Goal: Task Accomplishment & Management: Use online tool/utility

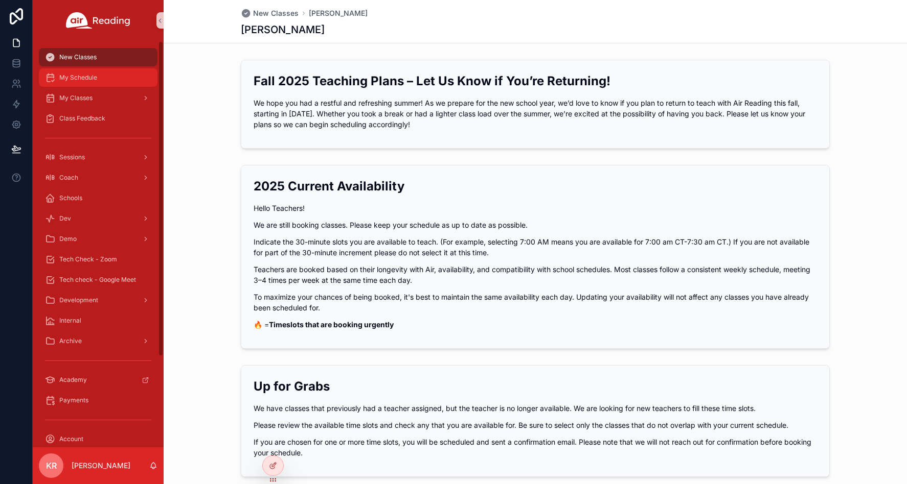
click at [87, 80] on span "My Schedule" at bounding box center [78, 78] width 38 height 8
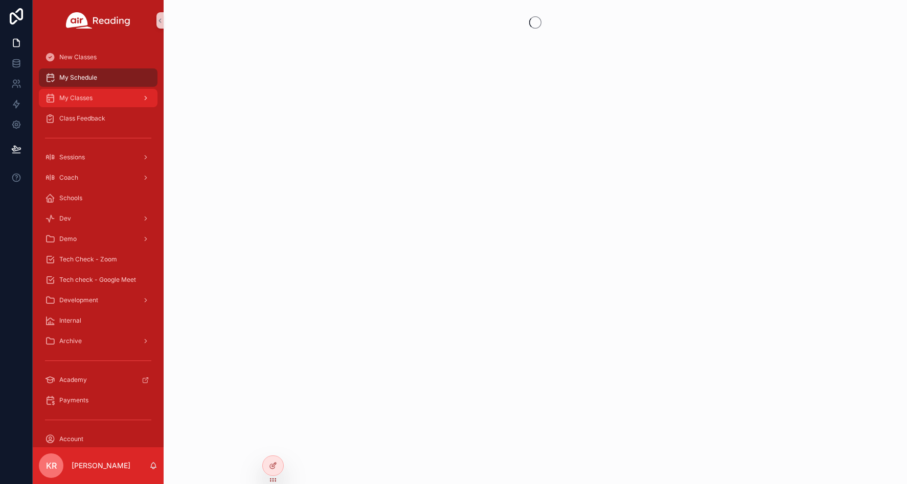
click at [88, 98] on span "My Classes" at bounding box center [75, 98] width 33 height 8
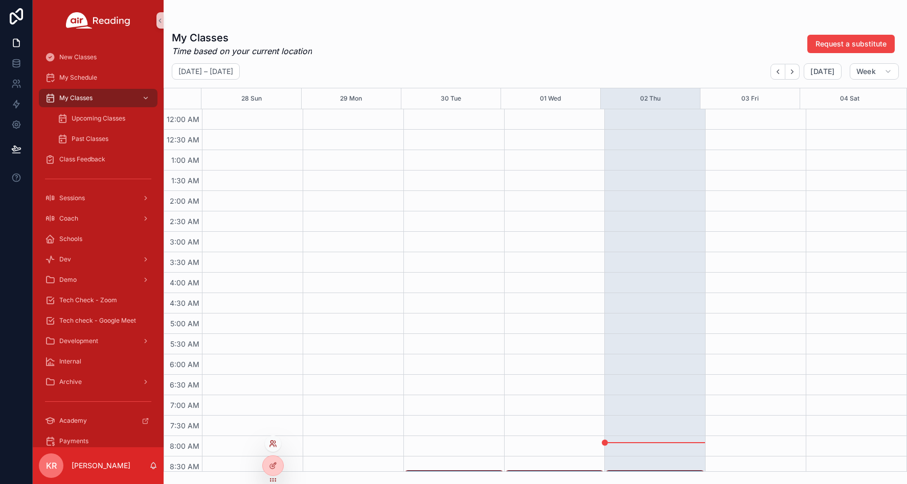
click at [272, 446] on icon at bounding box center [273, 444] width 8 height 8
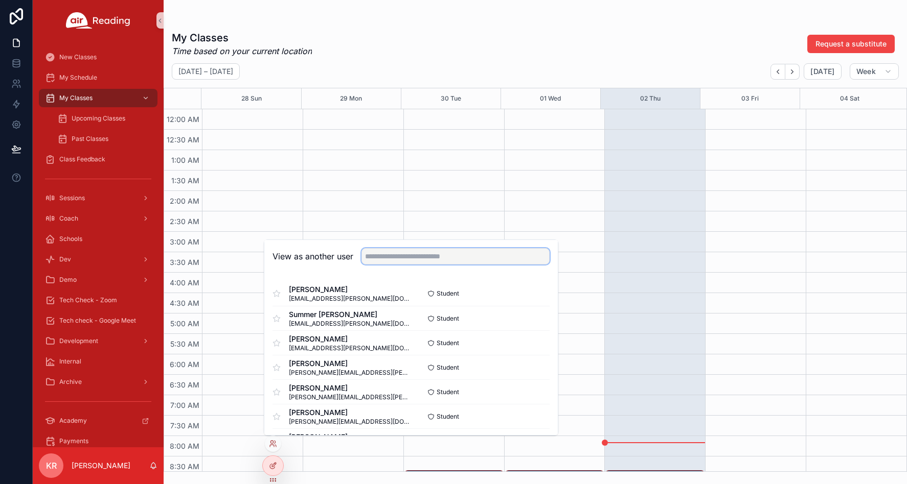
click at [435, 252] on input "text" at bounding box center [455, 256] width 188 height 16
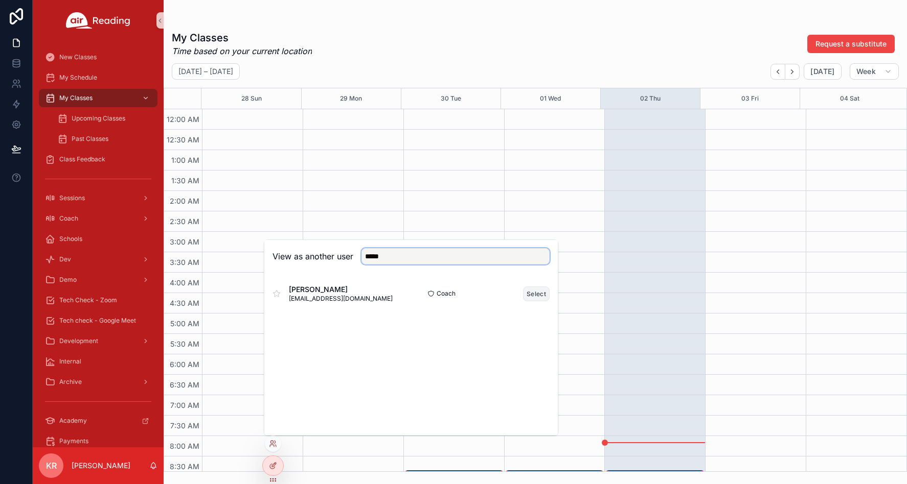
type input "*****"
click at [532, 294] on button "Select" at bounding box center [536, 294] width 27 height 15
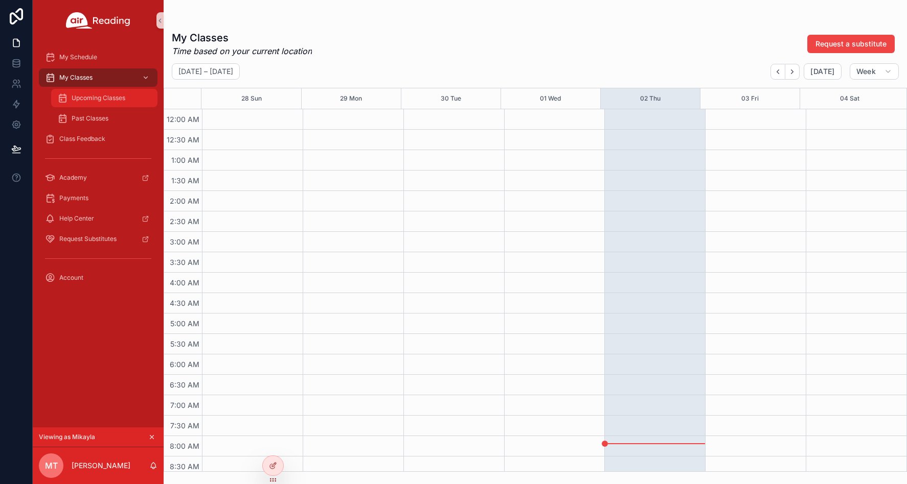
click at [104, 93] on div "Upcoming Classes" at bounding box center [104, 98] width 94 height 16
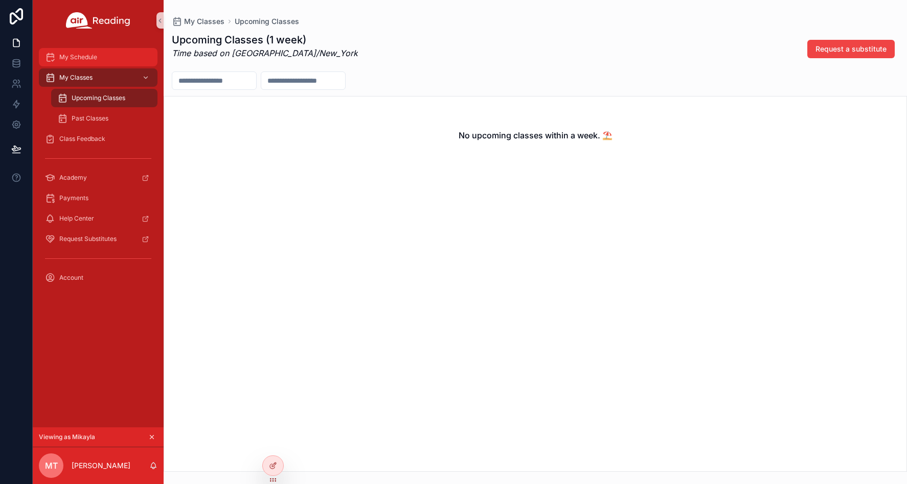
click at [90, 53] on span "My Schedule" at bounding box center [78, 57] width 38 height 8
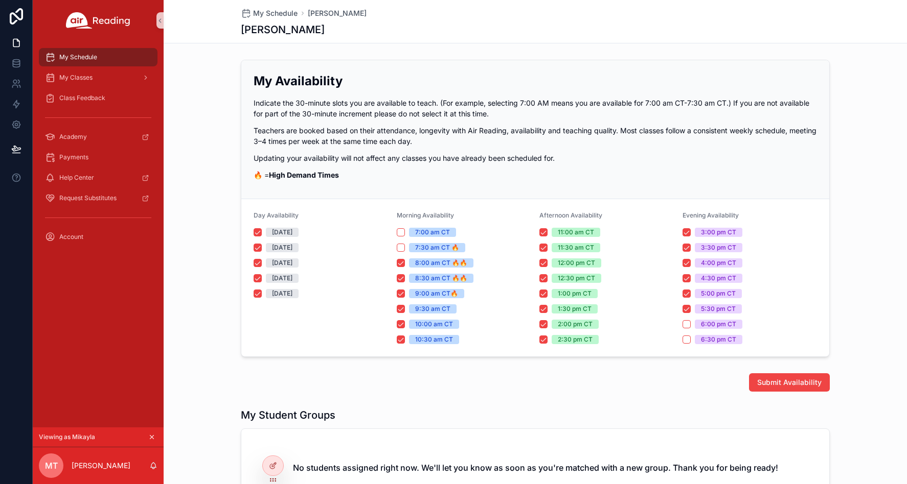
click at [151, 437] on icon "scrollable content" at bounding box center [151, 437] width 7 height 7
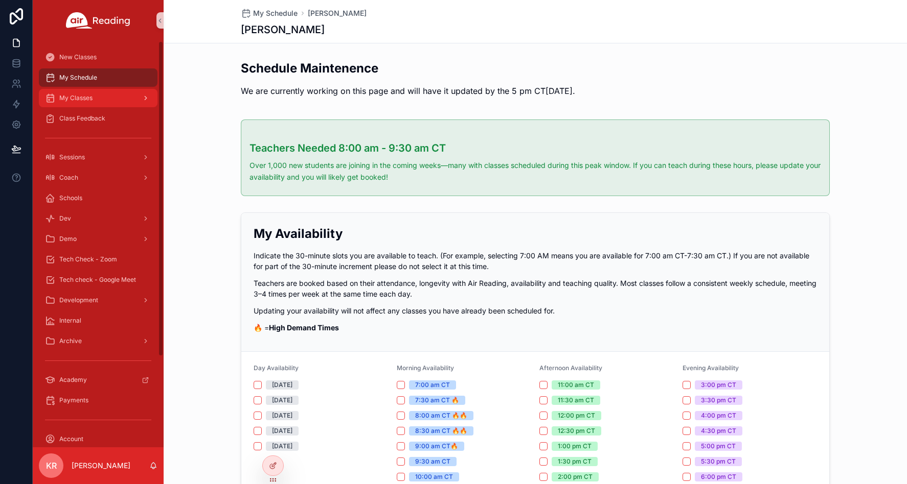
click at [78, 98] on span "My Classes" at bounding box center [75, 98] width 33 height 8
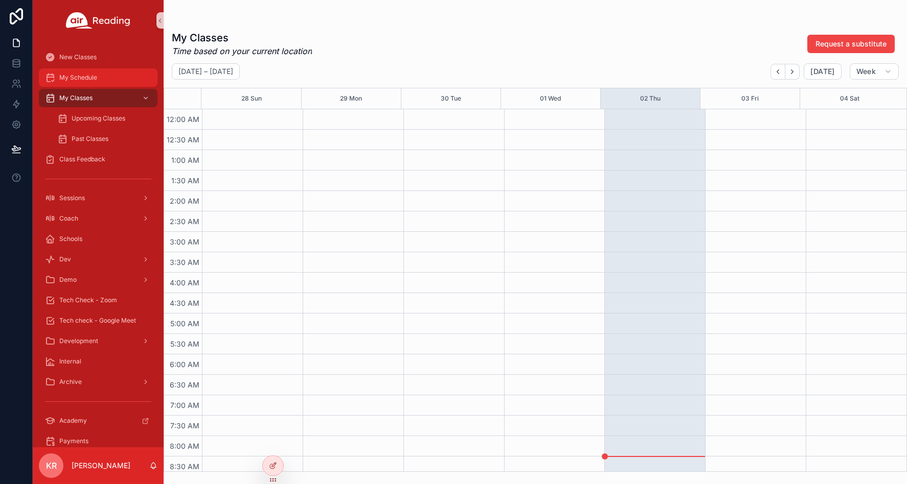
click at [83, 85] on div "My Schedule" at bounding box center [98, 78] width 106 height 16
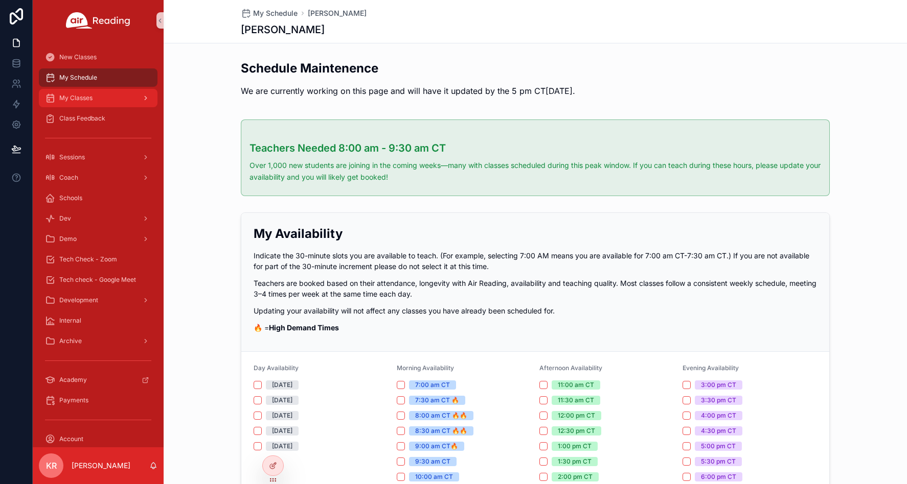
click at [93, 98] on span "My Classes" at bounding box center [75, 98] width 33 height 8
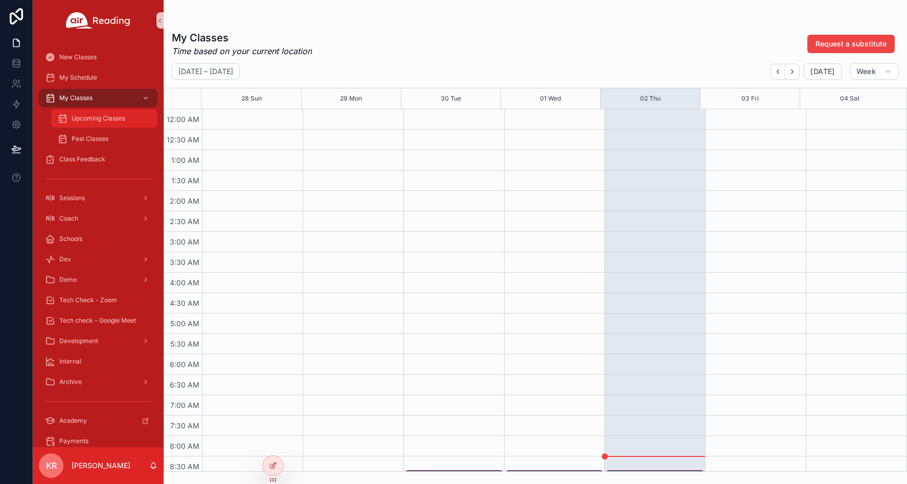
click at [88, 117] on span "Upcoming Classes" at bounding box center [99, 118] width 54 height 8
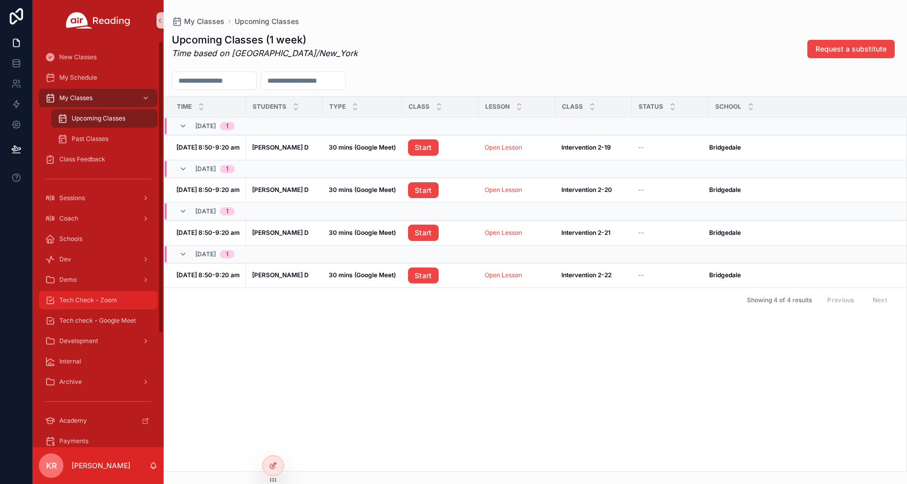
click at [91, 303] on span "Tech Check - Zoom" at bounding box center [88, 300] width 58 height 8
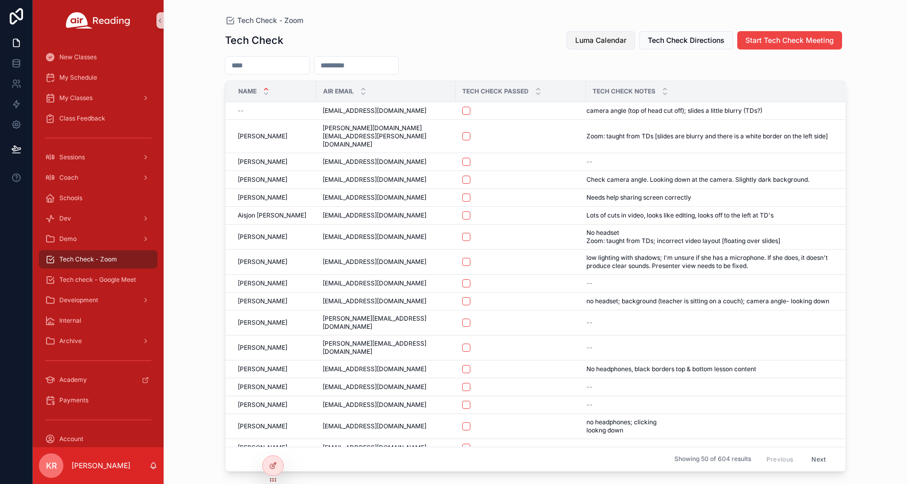
click at [590, 37] on span "Luma Calendar" at bounding box center [600, 40] width 51 height 10
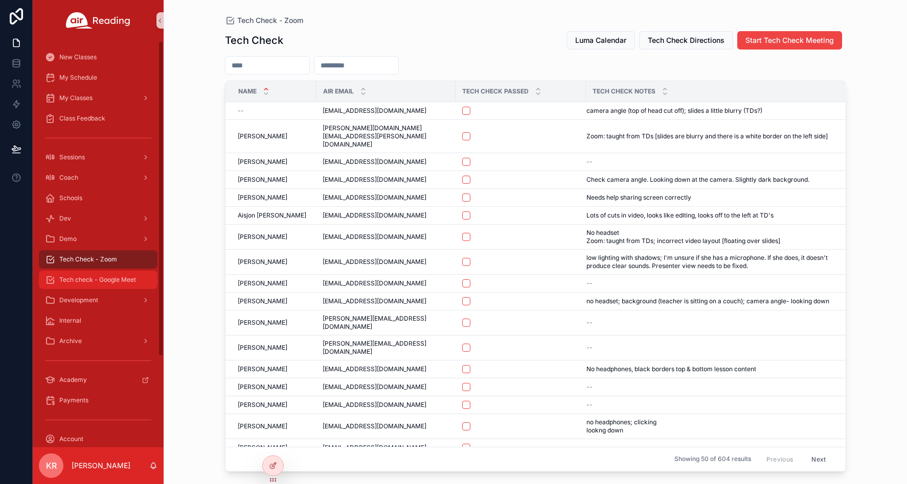
click at [124, 278] on span "Tech check - Google Meet" at bounding box center [97, 280] width 77 height 8
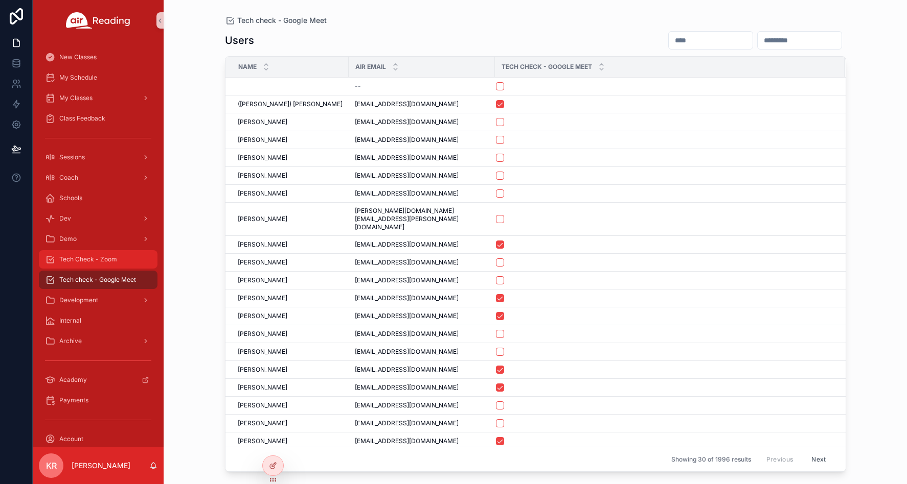
click at [91, 262] on span "Tech Check - Zoom" at bounding box center [88, 260] width 58 height 8
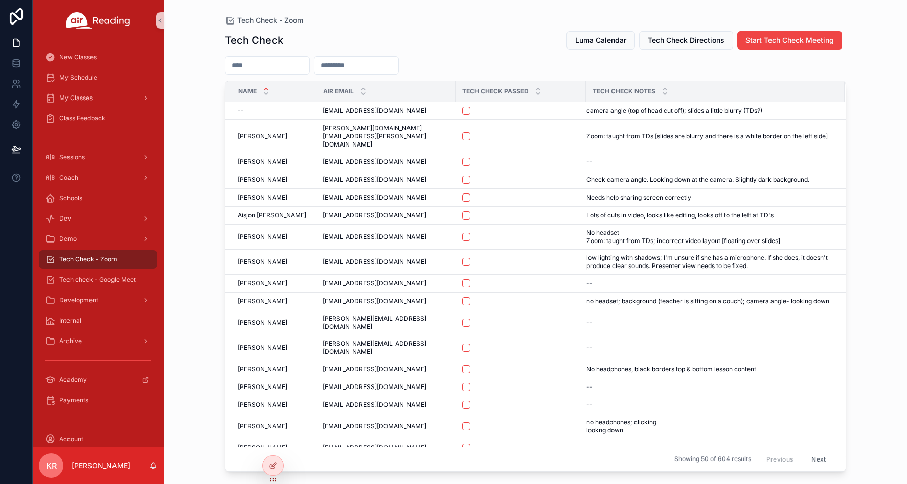
click at [307, 63] on input "scrollable content" at bounding box center [267, 65] width 84 height 14
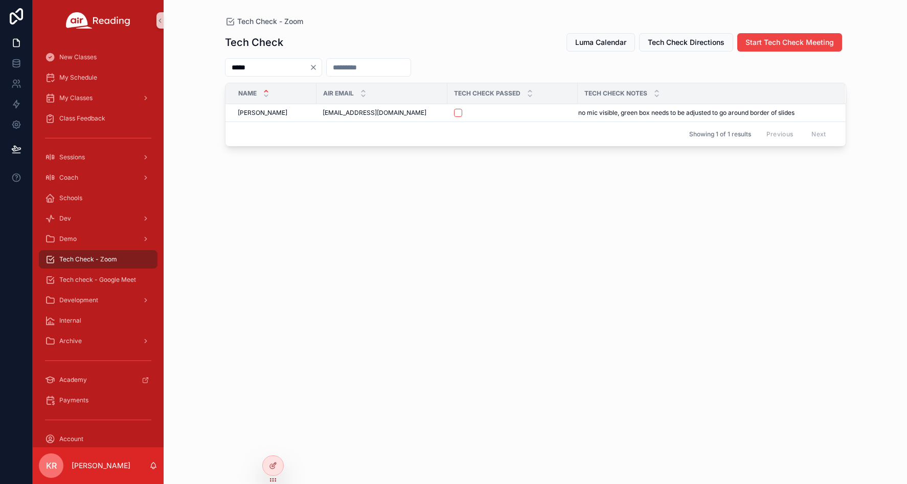
click at [257, 68] on input "*****" at bounding box center [267, 67] width 84 height 14
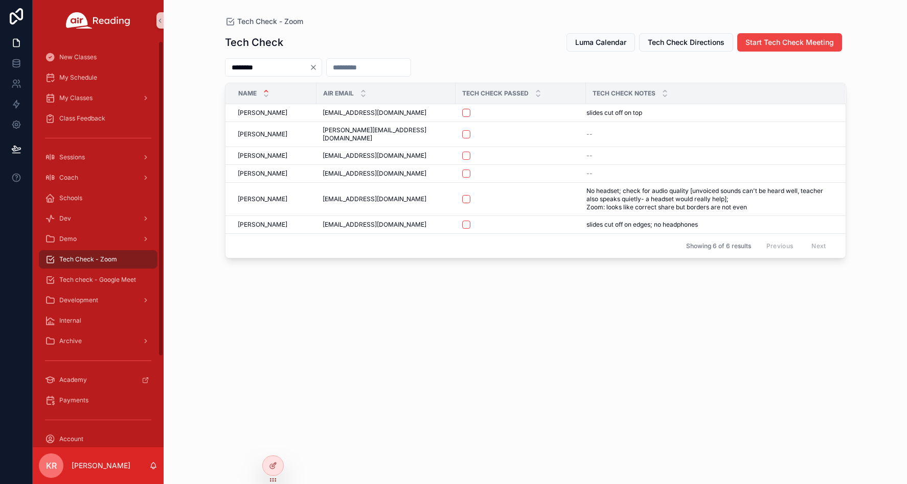
click at [255, 63] on input "********" at bounding box center [267, 67] width 84 height 14
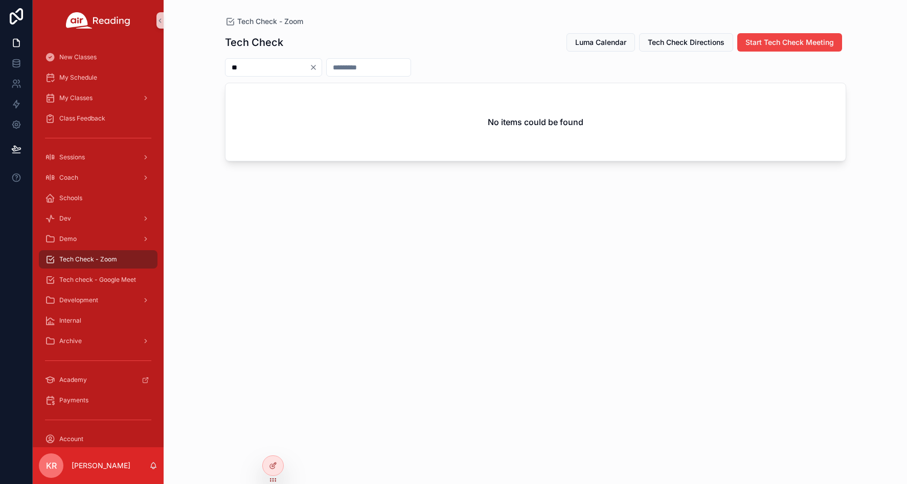
type input "*"
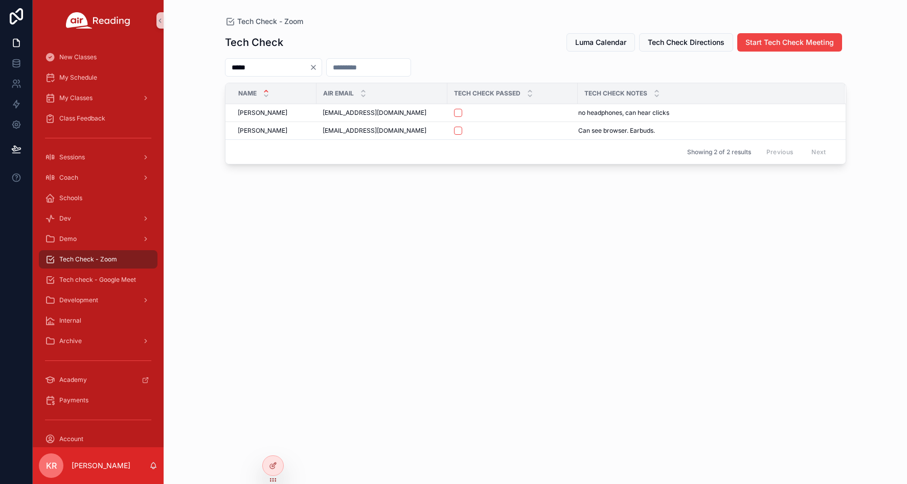
click at [249, 67] on input "*****" at bounding box center [267, 67] width 84 height 14
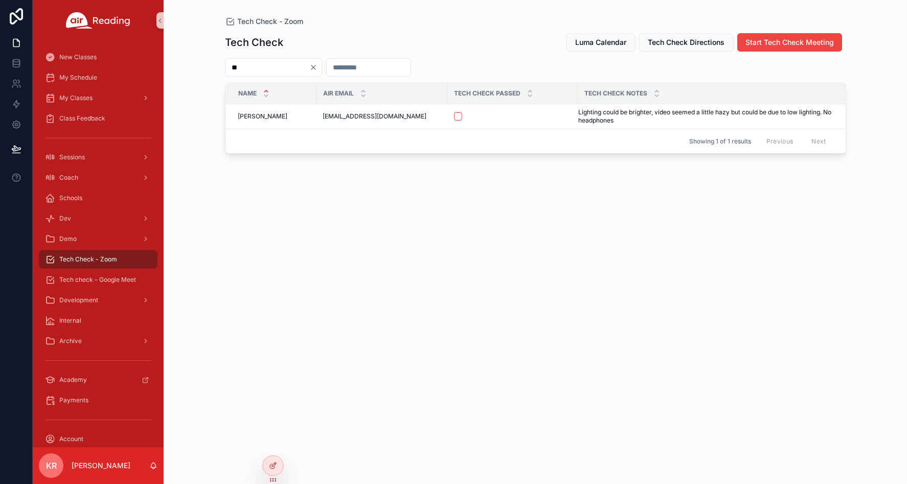
type input "*"
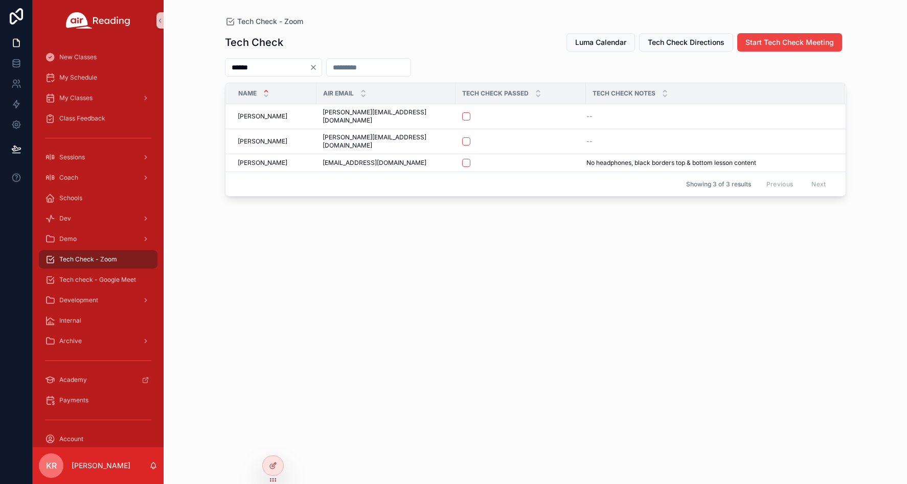
click at [290, 66] on input "******" at bounding box center [267, 67] width 84 height 14
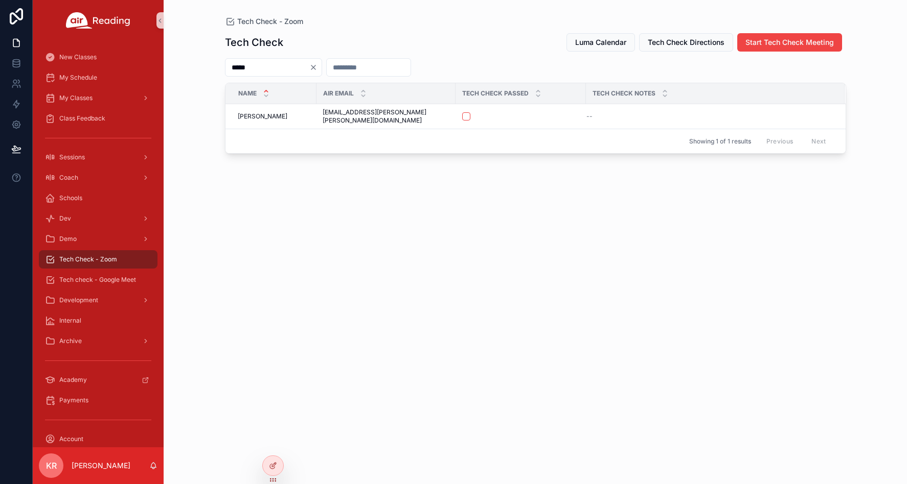
type input "*****"
click at [317, 67] on icon "Clear" at bounding box center [313, 67] width 8 height 8
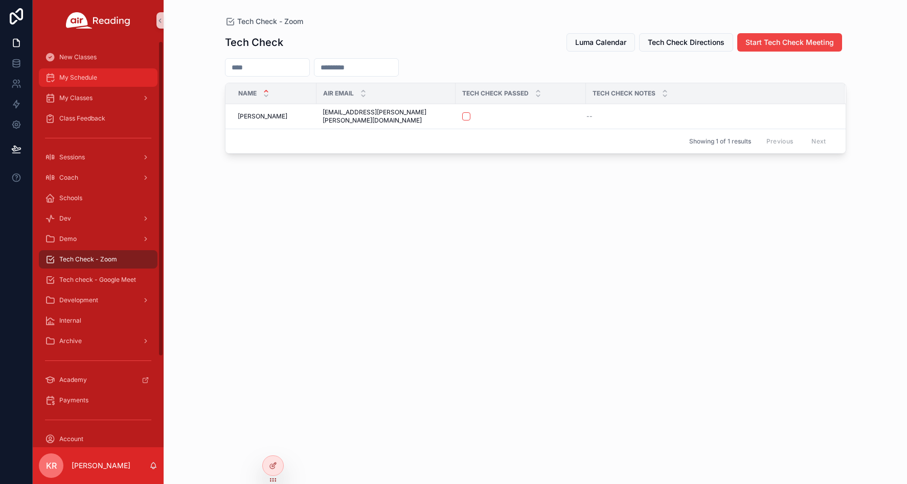
click at [107, 85] on div "My Schedule" at bounding box center [98, 78] width 106 height 16
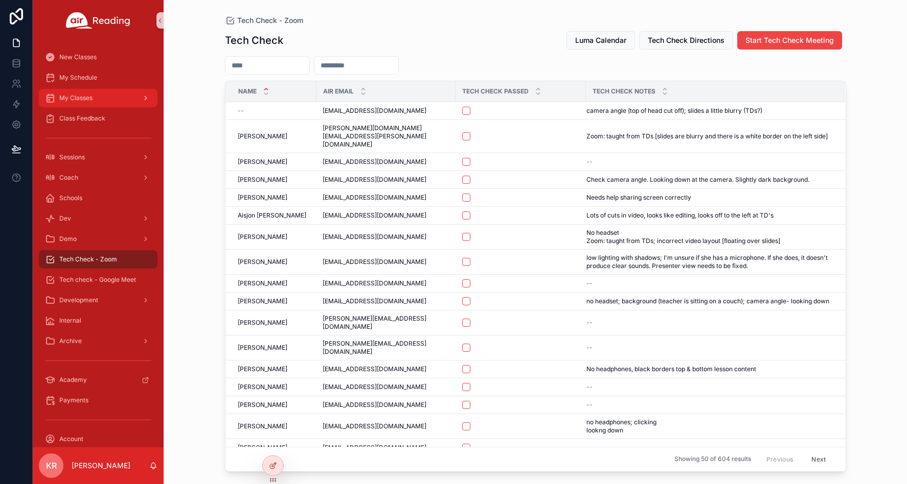
click at [103, 97] on div "My Classes" at bounding box center [98, 98] width 106 height 16
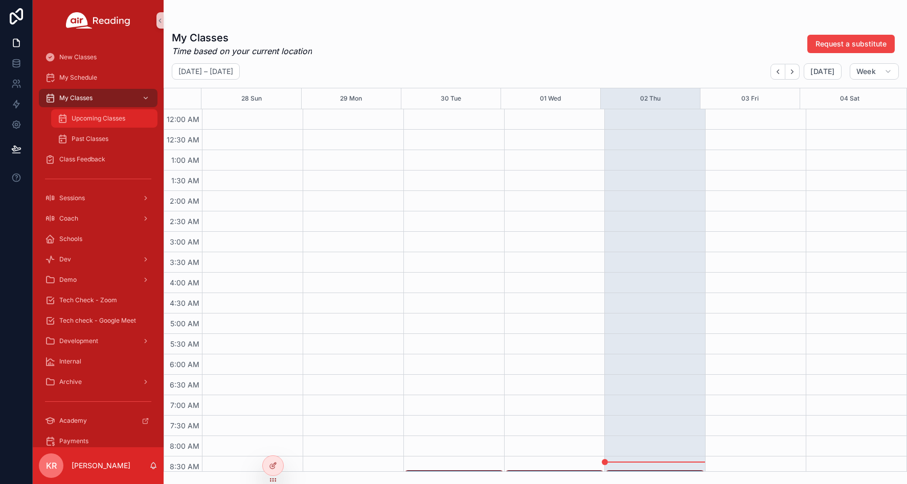
click at [100, 119] on span "Upcoming Classes" at bounding box center [99, 118] width 54 height 8
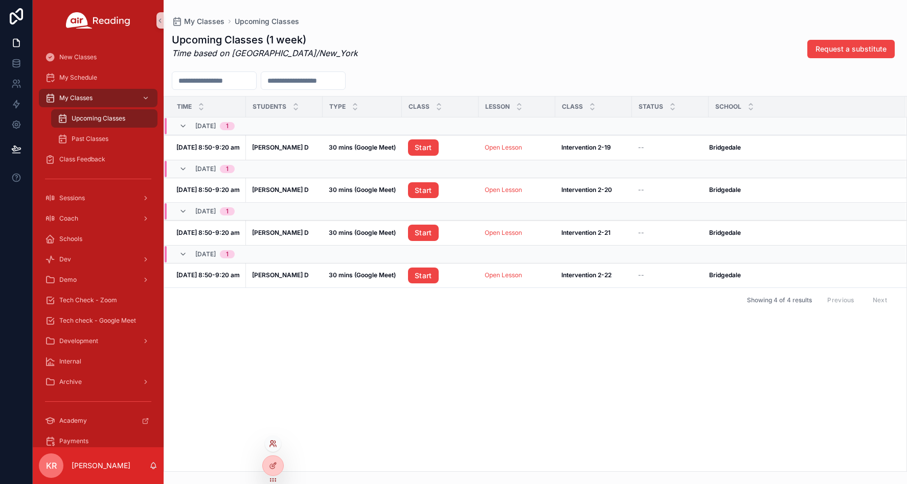
click at [271, 446] on icon at bounding box center [273, 444] width 8 height 8
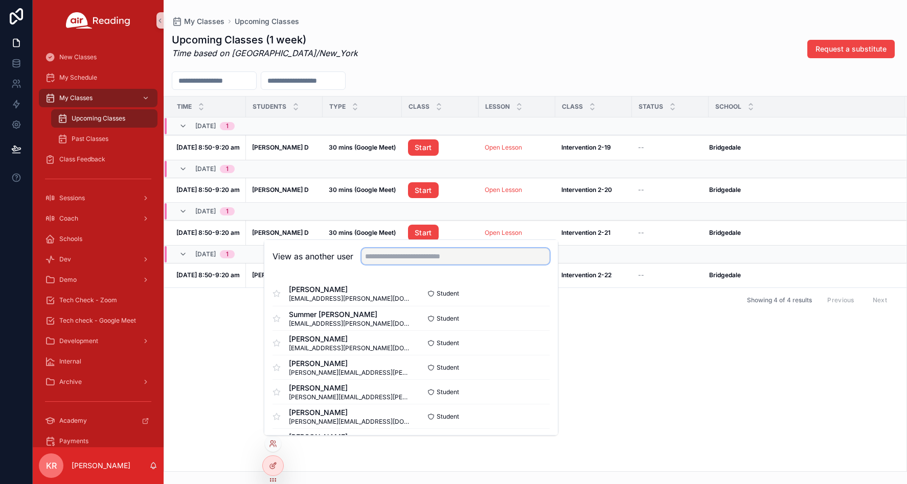
click at [378, 260] on input "text" at bounding box center [455, 256] width 188 height 16
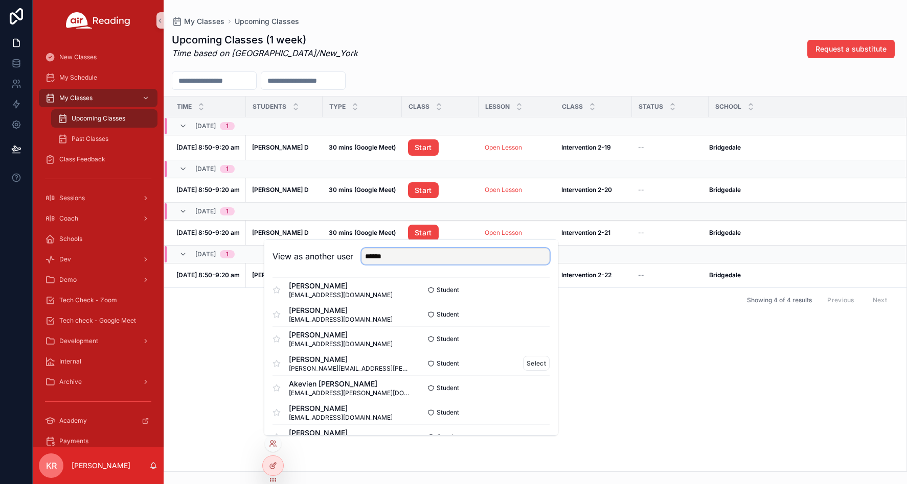
scroll to position [124, 0]
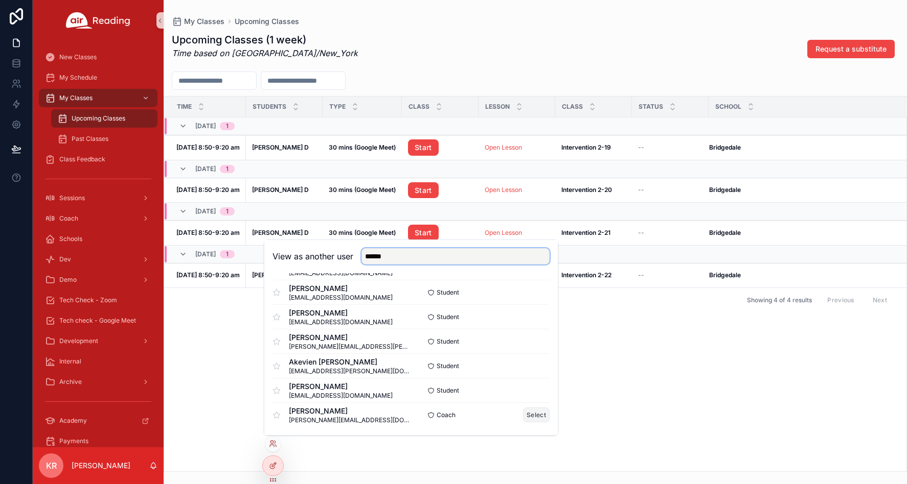
type input "******"
click at [534, 414] on button "Select" at bounding box center [536, 415] width 27 height 15
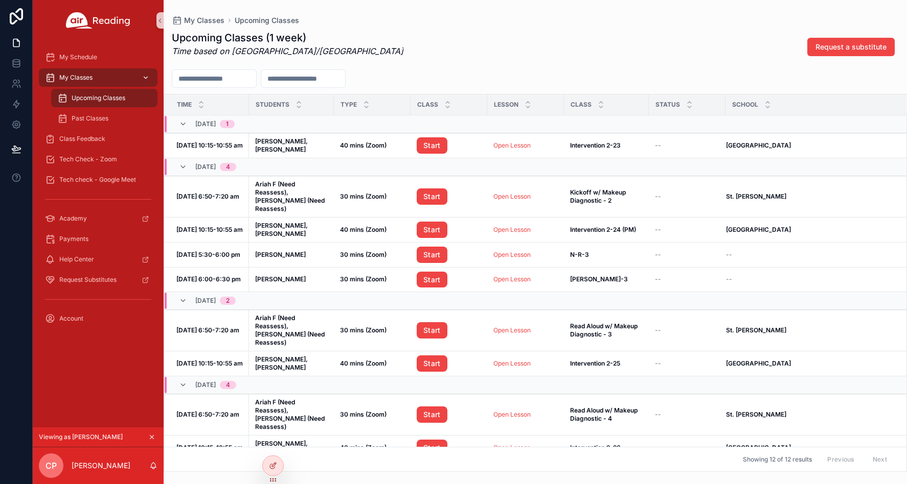
click at [110, 77] on div "My Classes" at bounding box center [98, 78] width 106 height 16
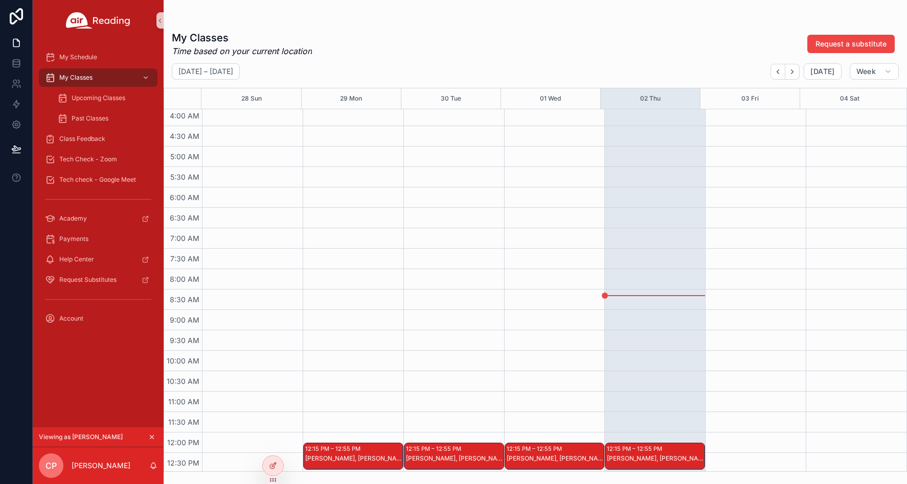
scroll to position [153, 0]
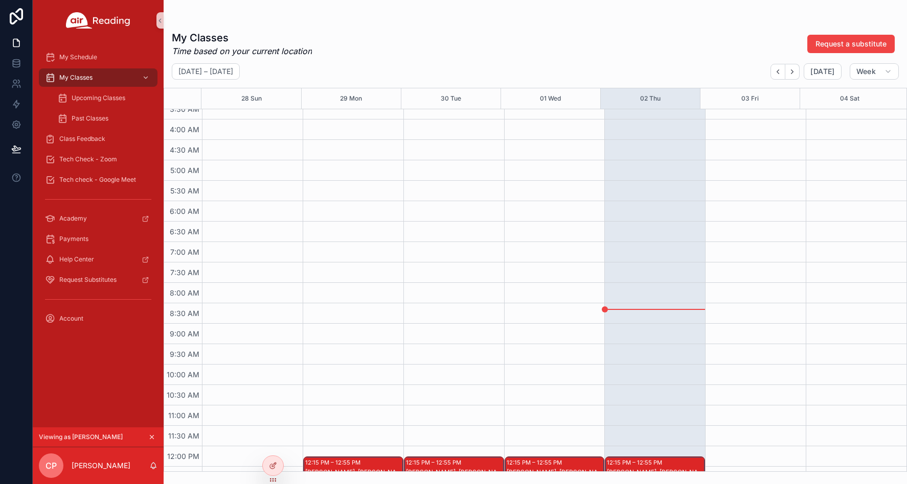
click at [151, 437] on icon "scrollable content" at bounding box center [152, 438] width 4 height 4
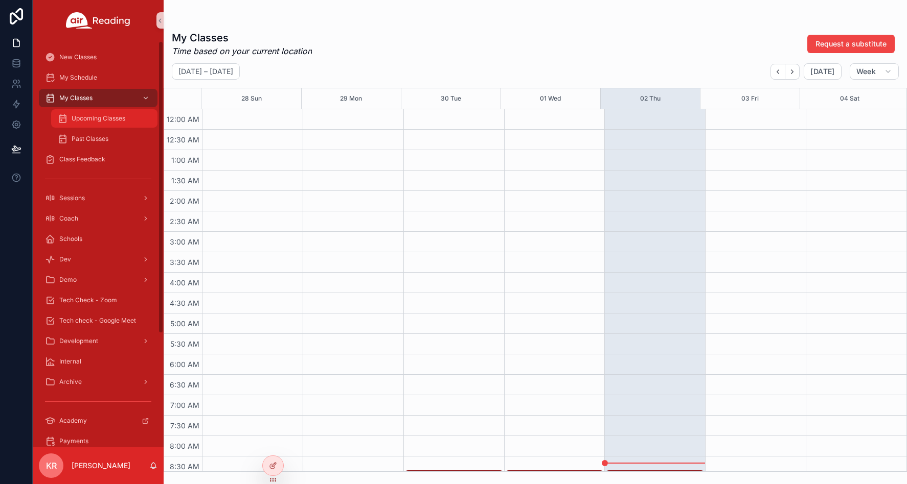
click at [95, 117] on span "Upcoming Classes" at bounding box center [99, 118] width 54 height 8
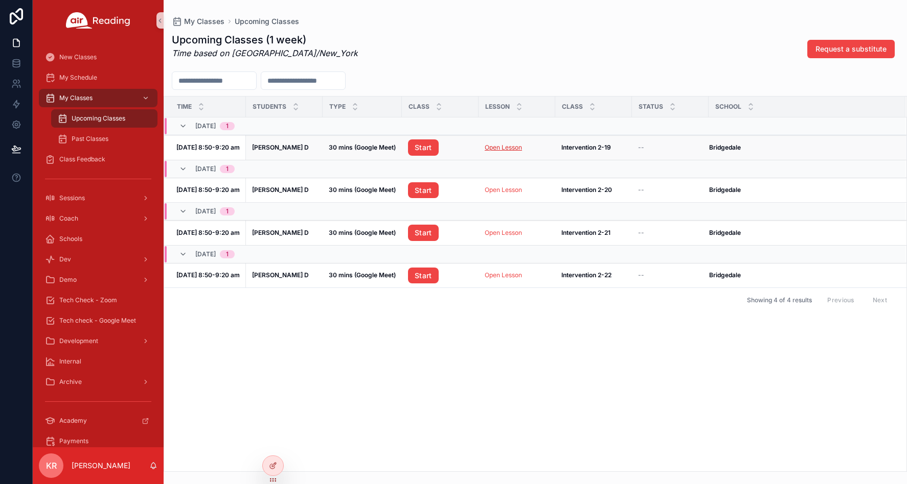
click at [504, 147] on link "Open Lesson" at bounding box center [502, 148] width 37 height 8
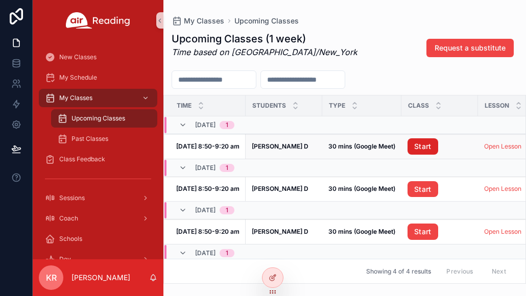
click at [423, 145] on link "Start" at bounding box center [423, 146] width 31 height 16
